Goal: Task Accomplishment & Management: Complete application form

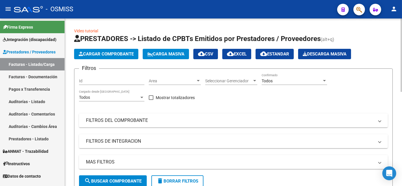
click at [116, 58] on button "Cargar Comprobante" at bounding box center [106, 54] width 64 height 10
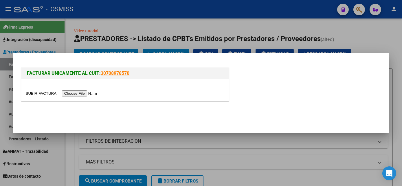
click at [78, 96] on input "file" at bounding box center [62, 94] width 73 height 6
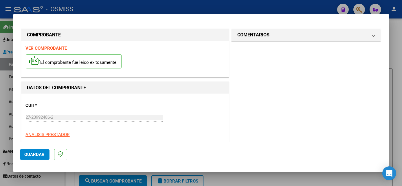
scroll to position [91, 0]
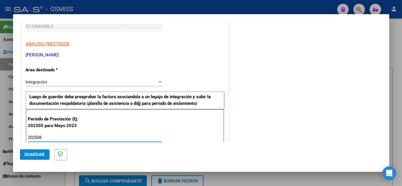
type input "202506"
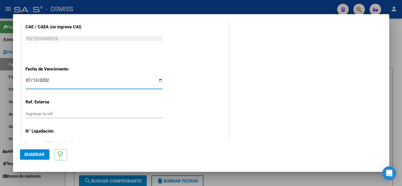
type input "[DATE]"
click at [36, 155] on span "Guardar" at bounding box center [35, 154] width 20 height 5
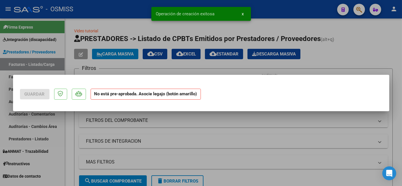
scroll to position [0, 0]
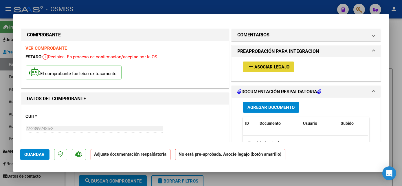
click at [264, 69] on span "Asociar Legajo" at bounding box center [271, 67] width 35 height 5
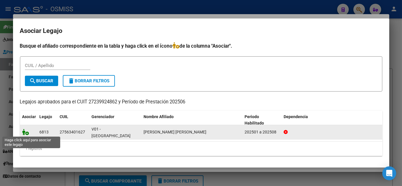
click at [24, 131] on icon at bounding box center [25, 132] width 7 height 6
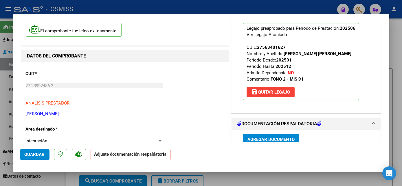
scroll to position [104, 0]
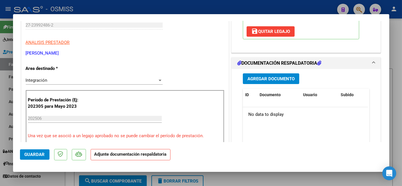
click at [274, 77] on span "Agregar Documento" at bounding box center [271, 78] width 47 height 5
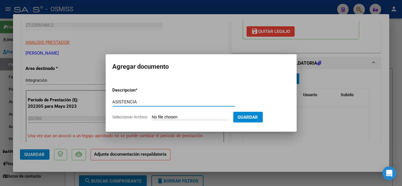
type input "ASISTENCIA"
click at [170, 116] on input "Seleccionar Archivo" at bounding box center [190, 118] width 77 height 6
type input "C:\fakepath\PL.jpg"
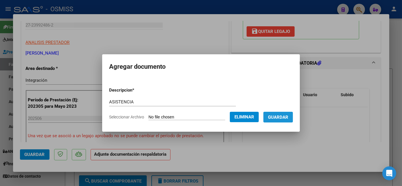
click at [283, 116] on span "Guardar" at bounding box center [278, 117] width 20 height 5
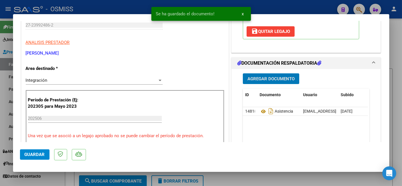
click at [263, 77] on span "Agregar Documento" at bounding box center [271, 78] width 47 height 5
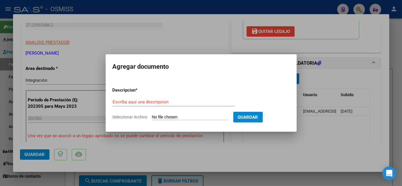
click at [185, 120] on input "Seleccionar Archivo" at bounding box center [190, 118] width 77 height 6
type input "C:\fakepath\NF.pdf"
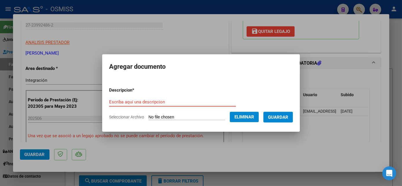
click at [153, 102] on input "Escriba aquí una descripcion" at bounding box center [172, 102] width 127 height 5
type input "informe"
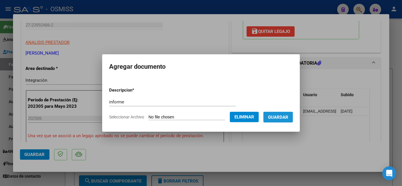
click at [270, 118] on span "Guardar" at bounding box center [278, 117] width 20 height 5
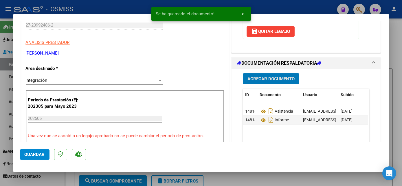
click at [28, 153] on span "Guardar" at bounding box center [35, 154] width 20 height 5
click at [65, 176] on div at bounding box center [201, 93] width 402 height 186
type input "$ 0,00"
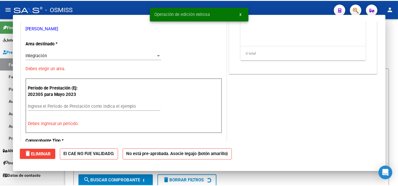
scroll to position [86, 0]
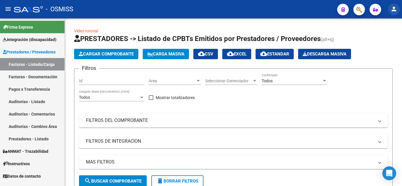
click at [394, 11] on mat-icon "person" at bounding box center [394, 9] width 7 height 7
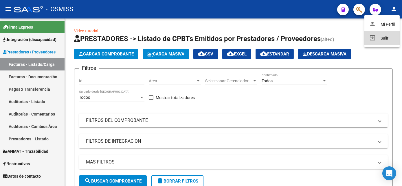
click at [373, 37] on mat-icon "exit_to_app" at bounding box center [372, 37] width 7 height 7
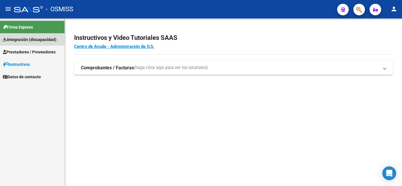
click at [41, 37] on span "Integración (discapacidad)" at bounding box center [30, 39] width 54 height 6
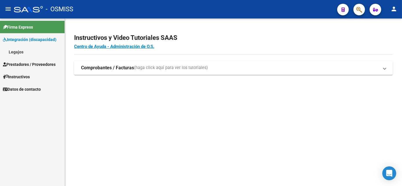
click at [29, 64] on span "Prestadores / Proveedores" at bounding box center [29, 64] width 53 height 6
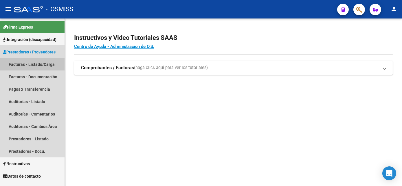
click at [41, 64] on link "Facturas - Listado/Carga" at bounding box center [32, 64] width 65 height 12
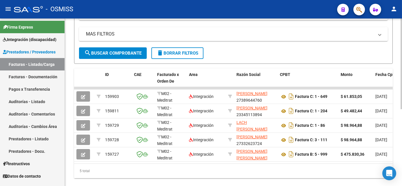
scroll to position [129, 0]
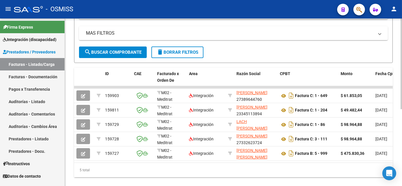
click at [402, 142] on html "menu - OSMISS person Firma Express Integración (discapacidad) Legajos Prestador…" at bounding box center [201, 93] width 402 height 186
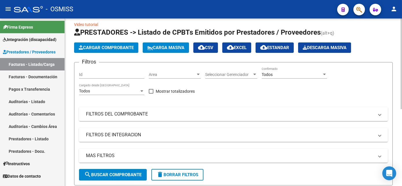
scroll to position [1, 0]
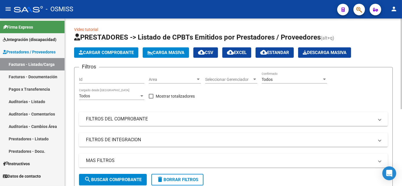
click at [402, 54] on html "menu - OSMISS person Firma Express Integración (discapacidad) Legajos Prestador…" at bounding box center [201, 93] width 402 height 186
click at [290, 178] on form "Filtros Id Area Area Seleccionar Gerenciador Seleccionar Gerenciador Todos Conf…" at bounding box center [233, 129] width 319 height 124
click at [106, 55] on span "Cargar Comprobante" at bounding box center [106, 52] width 55 height 5
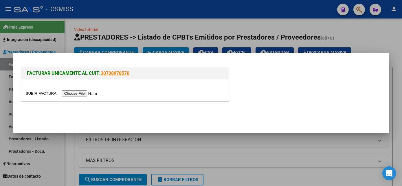
click at [83, 93] on input "file" at bounding box center [62, 94] width 73 height 6
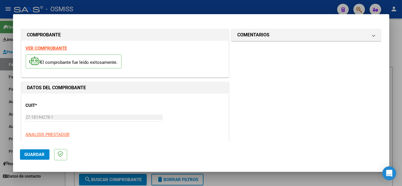
scroll to position [91, 0]
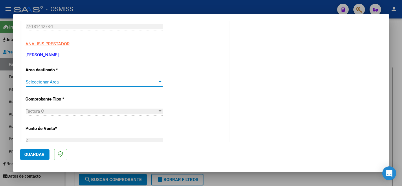
click at [157, 84] on div "Seleccionar Area Seleccionar Area" at bounding box center [94, 82] width 137 height 9
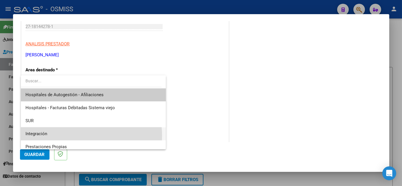
click at [76, 136] on span "Integración" at bounding box center [92, 134] width 135 height 13
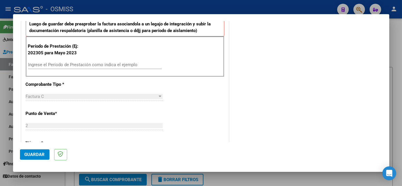
scroll to position [168, 0]
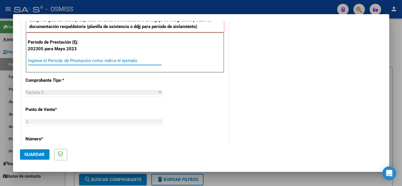
click at [134, 61] on input "Ingrese el Período de Prestación como indica el ejemplo" at bounding box center [95, 60] width 134 height 5
type input "202507"
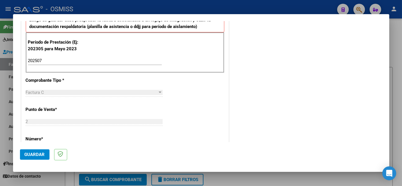
scroll to position [372, 0]
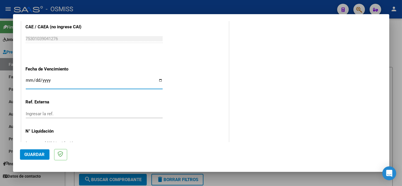
type input "0205-08-11"
type input "2025-08-11"
click at [33, 154] on span "Guardar" at bounding box center [35, 154] width 20 height 5
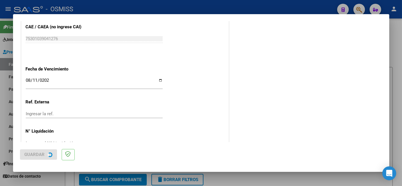
scroll to position [0, 0]
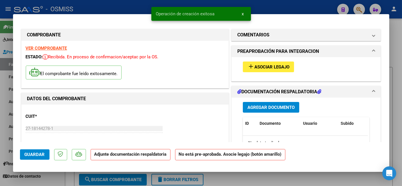
click at [248, 65] on mat-icon "add" at bounding box center [251, 66] width 7 height 7
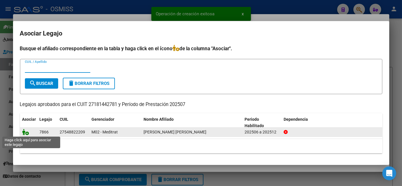
click at [26, 133] on icon at bounding box center [25, 132] width 7 height 6
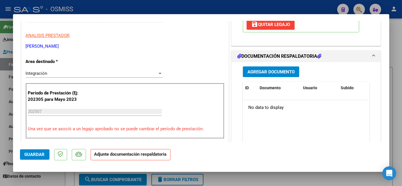
scroll to position [135, 0]
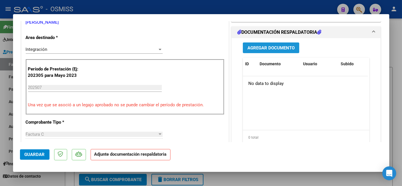
click at [270, 48] on span "Agregar Documento" at bounding box center [271, 47] width 47 height 5
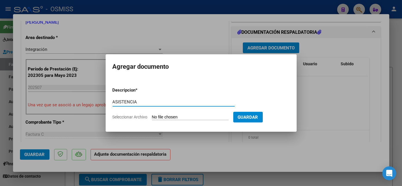
type input "ASISTENCIA"
click at [163, 117] on input "Seleccionar Archivo" at bounding box center [190, 118] width 77 height 6
type input "C:\fakepath\pl - ALVAREZ VALENTINA.pdf"
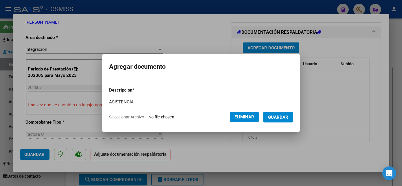
click at [279, 118] on span "Guardar" at bounding box center [278, 117] width 20 height 5
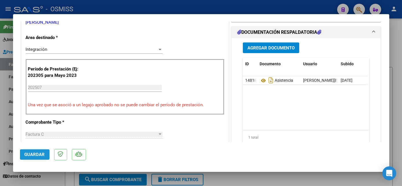
click at [40, 153] on span "Guardar" at bounding box center [35, 154] width 20 height 5
click at [39, 155] on span "Guardar" at bounding box center [35, 154] width 20 height 5
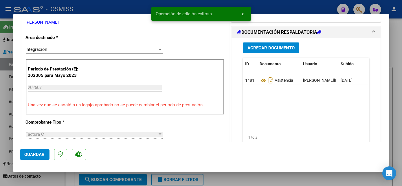
click at [54, 179] on div at bounding box center [201, 93] width 402 height 186
type input "$ 0,00"
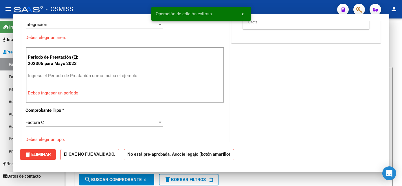
scroll to position [110, 0]
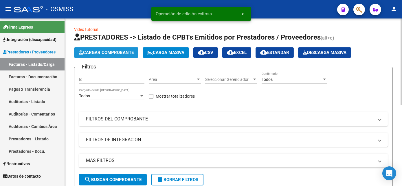
click at [103, 52] on span "Cargar Comprobante" at bounding box center [106, 52] width 55 height 5
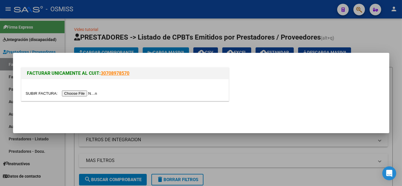
click at [78, 94] on input "file" at bounding box center [62, 94] width 73 height 6
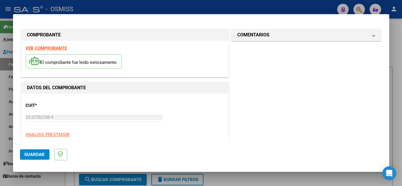
scroll to position [91, 0]
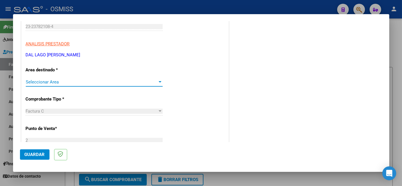
click at [159, 81] on div at bounding box center [160, 81] width 3 height 1
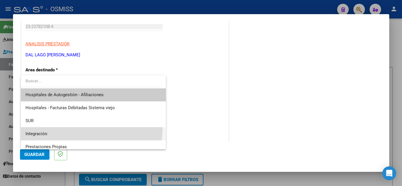
click at [87, 129] on span "Integración" at bounding box center [92, 134] width 135 height 13
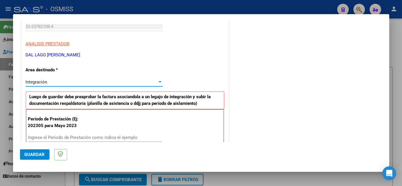
click at [111, 138] on input "Ingrese el Período de Prestación como indica el ejemplo" at bounding box center [95, 137] width 134 height 5
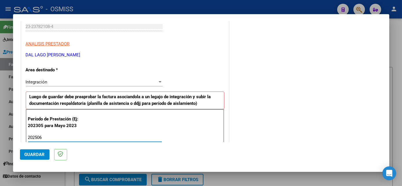
type input "202506"
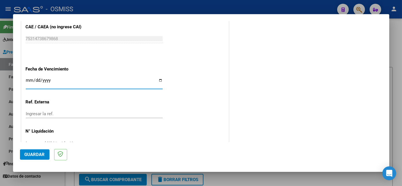
click at [28, 82] on input "Ingresar la fecha" at bounding box center [94, 82] width 137 height 9
type input "2025-08-12"
click at [31, 152] on span "Guardar" at bounding box center [35, 154] width 20 height 5
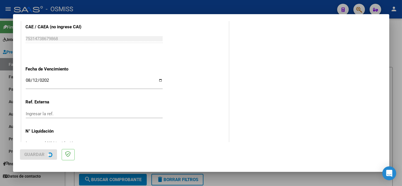
scroll to position [0, 0]
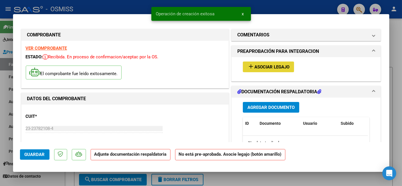
click at [265, 68] on span "Asociar Legajo" at bounding box center [271, 67] width 35 height 5
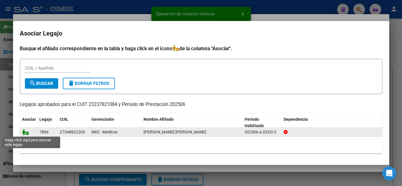
click at [23, 133] on icon at bounding box center [25, 132] width 7 height 6
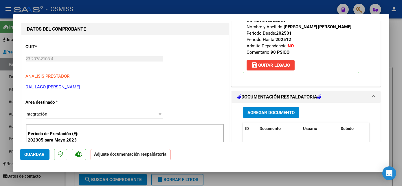
scroll to position [73, 0]
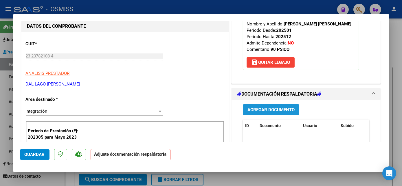
click at [287, 110] on span "Agregar Documento" at bounding box center [271, 109] width 47 height 5
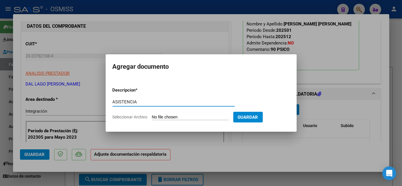
type input "ASISTENCIA"
click at [176, 118] on input "Seleccionar Archivo" at bounding box center [190, 118] width 77 height 6
type input "C:\fakepath\Planilla Asistencia Valentina Alvarez Junio 2025 - Romina Dal Lago.…"
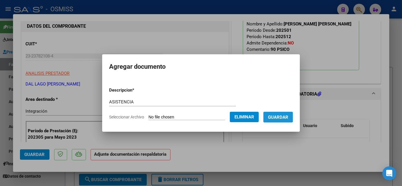
click at [280, 115] on span "Guardar" at bounding box center [278, 117] width 20 height 5
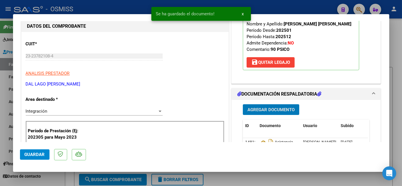
click at [52, 179] on div at bounding box center [201, 93] width 402 height 186
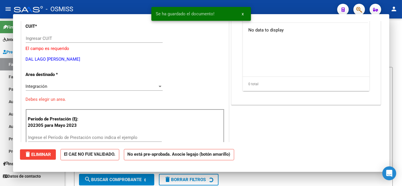
scroll to position [0, 0]
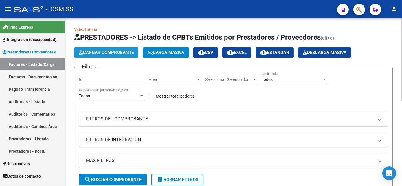
click at [122, 53] on span "Cargar Comprobante" at bounding box center [106, 52] width 55 height 5
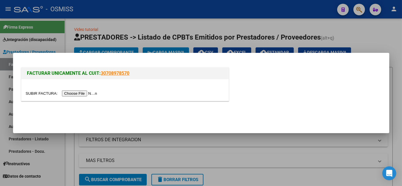
click at [73, 94] on input "file" at bounding box center [62, 94] width 73 height 6
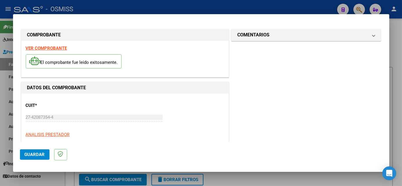
scroll to position [91, 0]
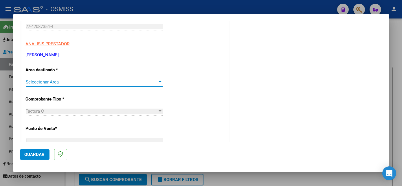
click at [155, 84] on span "Seleccionar Area" at bounding box center [92, 82] width 132 height 5
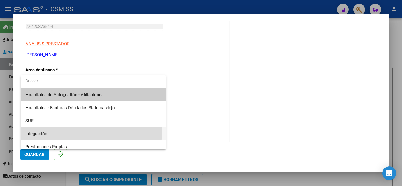
click at [65, 132] on span "Integración" at bounding box center [92, 134] width 135 height 13
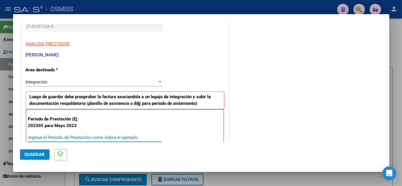
click at [92, 136] on input "Ingrese el Período de Prestación como indica el ejemplo" at bounding box center [95, 137] width 134 height 5
type input "202507"
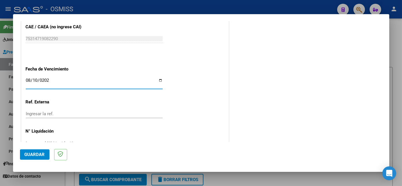
type input "2025-08-10"
click at [41, 156] on span "Guardar" at bounding box center [35, 154] width 20 height 5
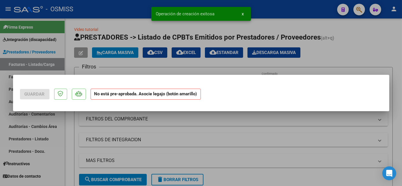
scroll to position [0, 0]
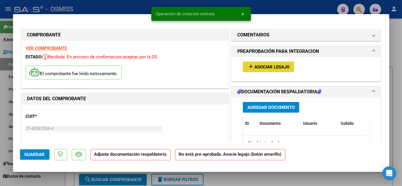
click at [252, 65] on mat-icon "add" at bounding box center [251, 66] width 7 height 7
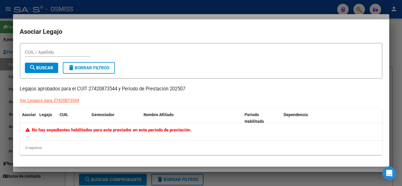
click at [397, 76] on div at bounding box center [201, 93] width 402 height 186
